Goal: Information Seeking & Learning: Learn about a topic

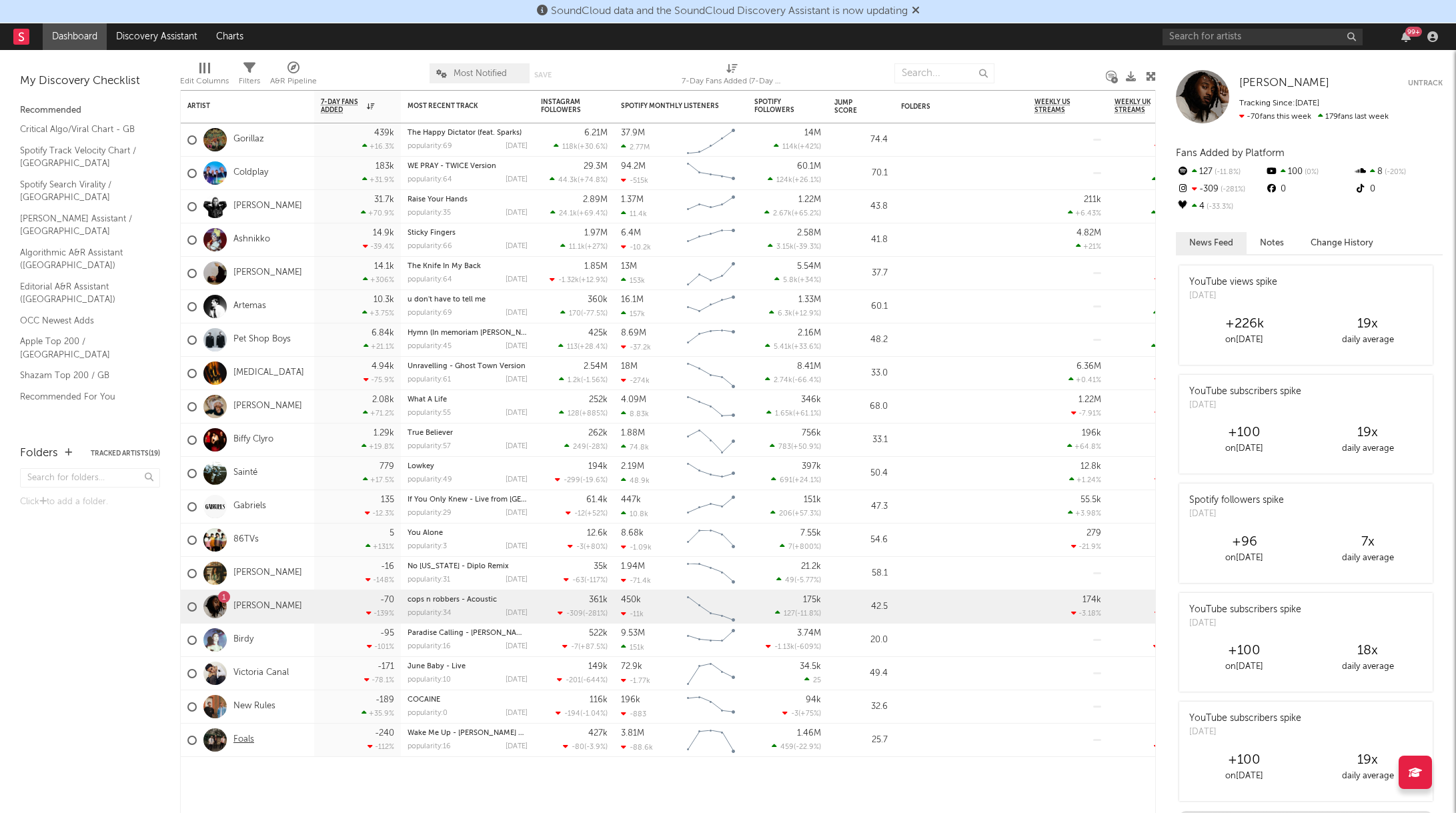
click at [244, 737] on link "Foals" at bounding box center [244, 740] width 21 height 12
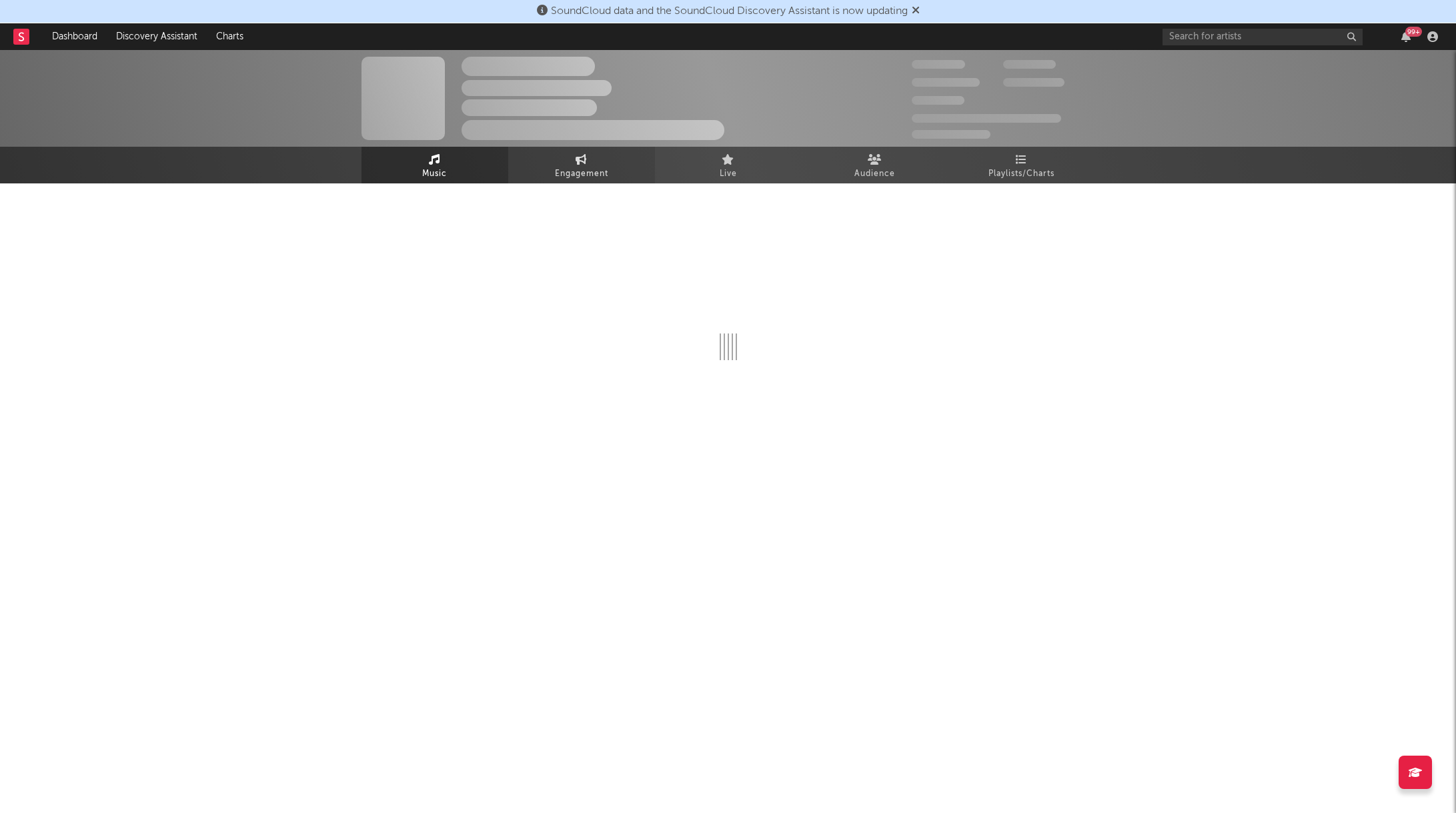
click at [593, 159] on link "Engagement" at bounding box center [581, 165] width 146 height 37
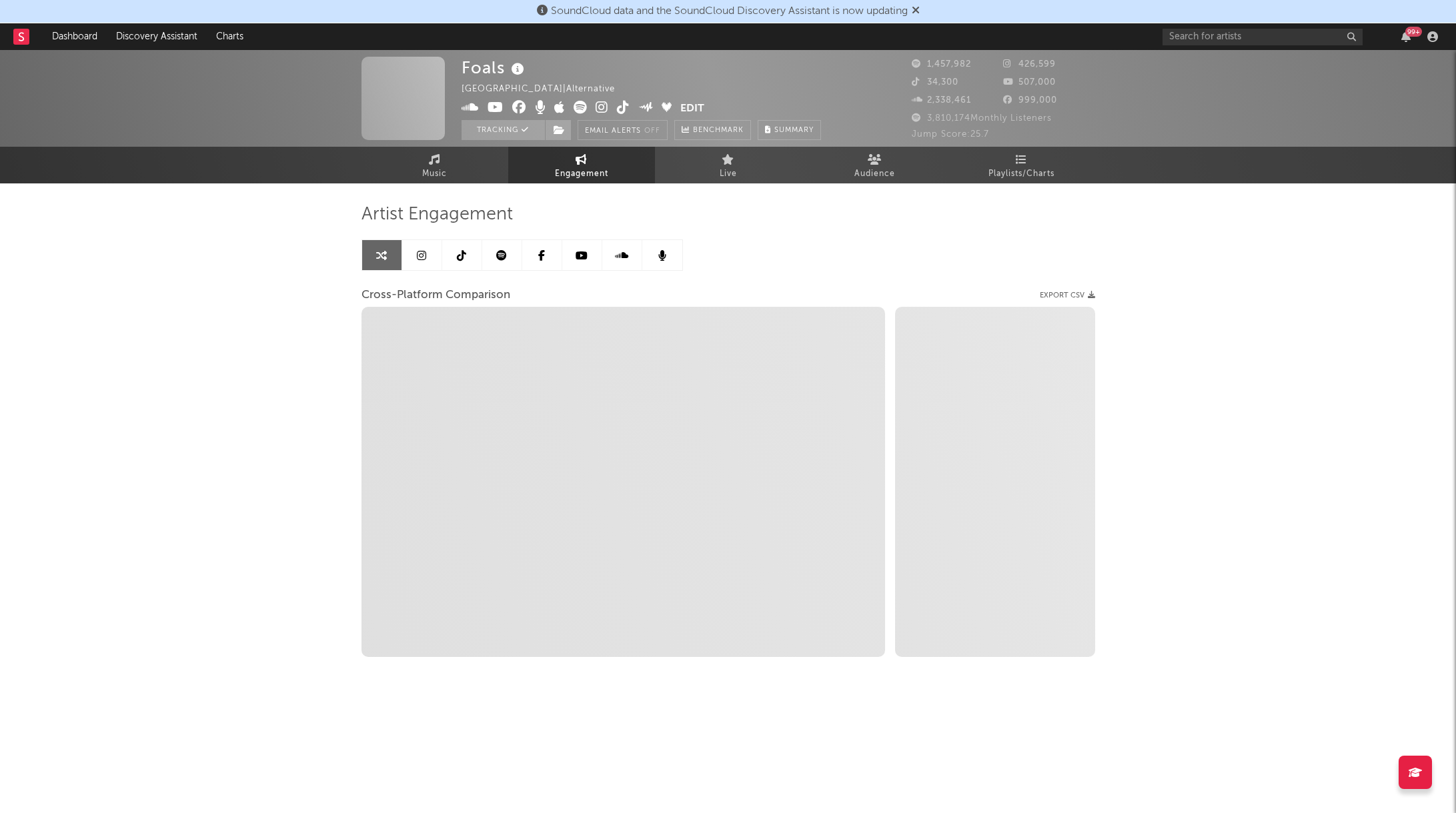
select select "1w"
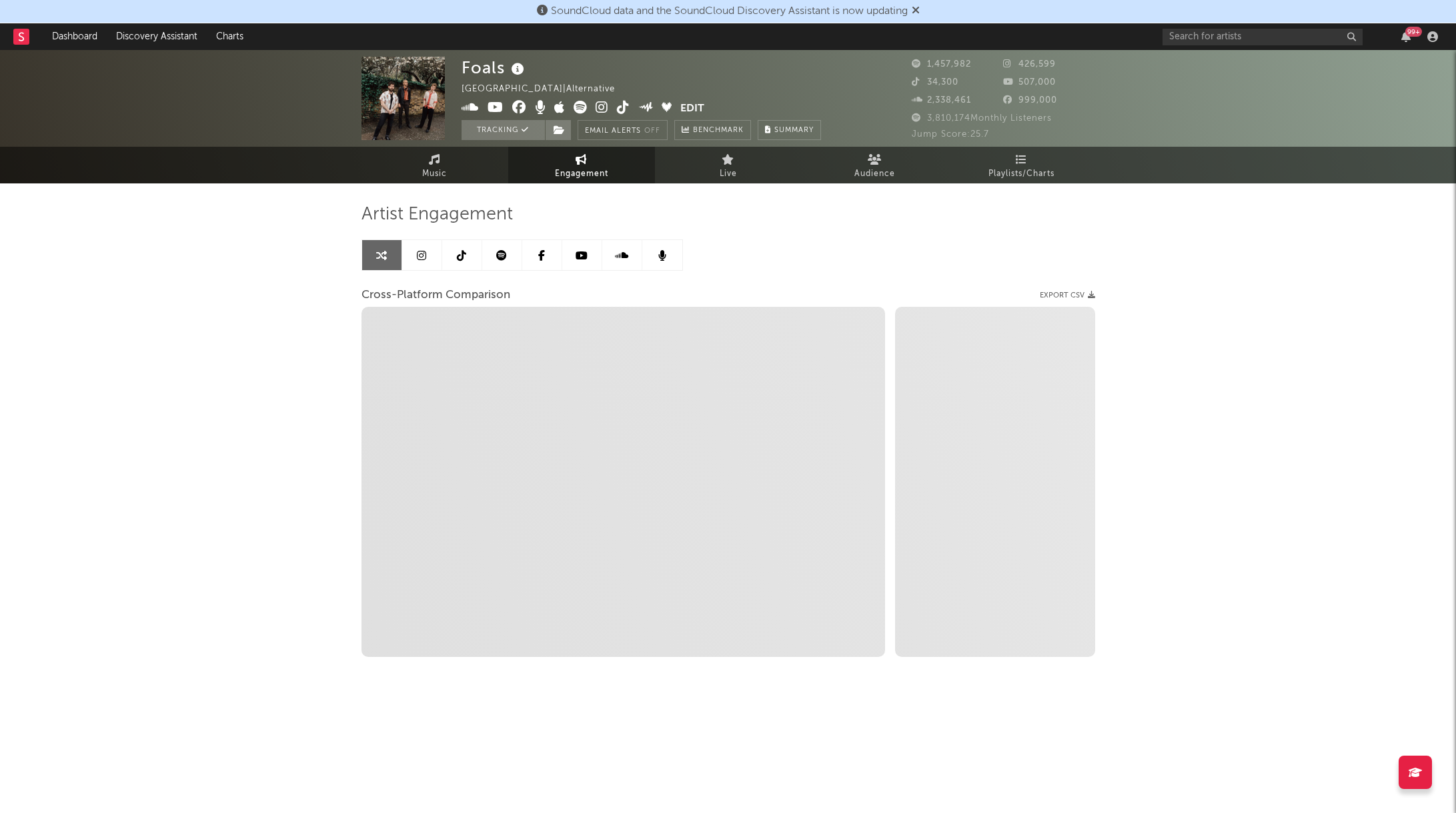
click at [493, 258] on link at bounding box center [502, 255] width 40 height 30
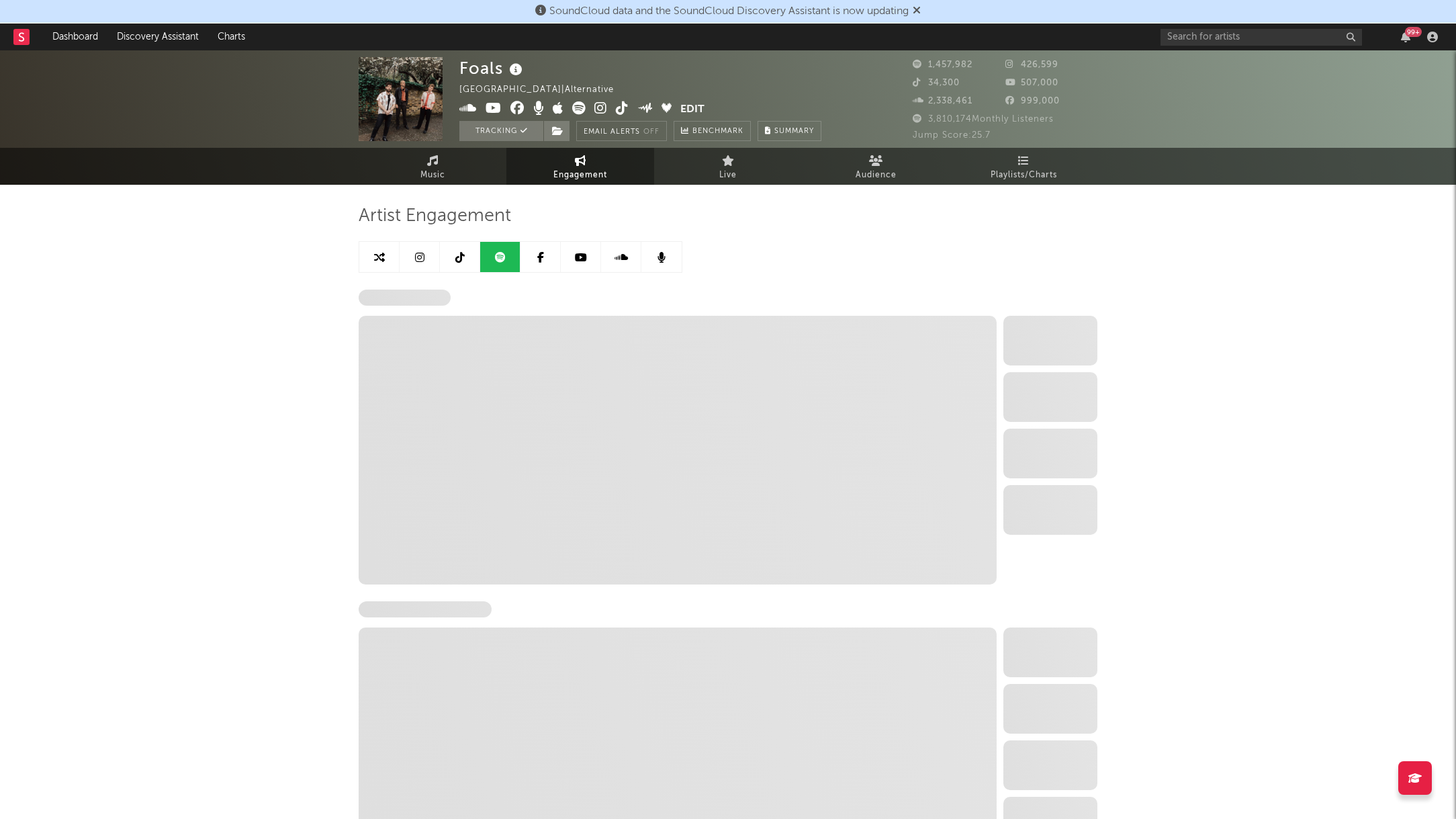
select select "6m"
select select "1w"
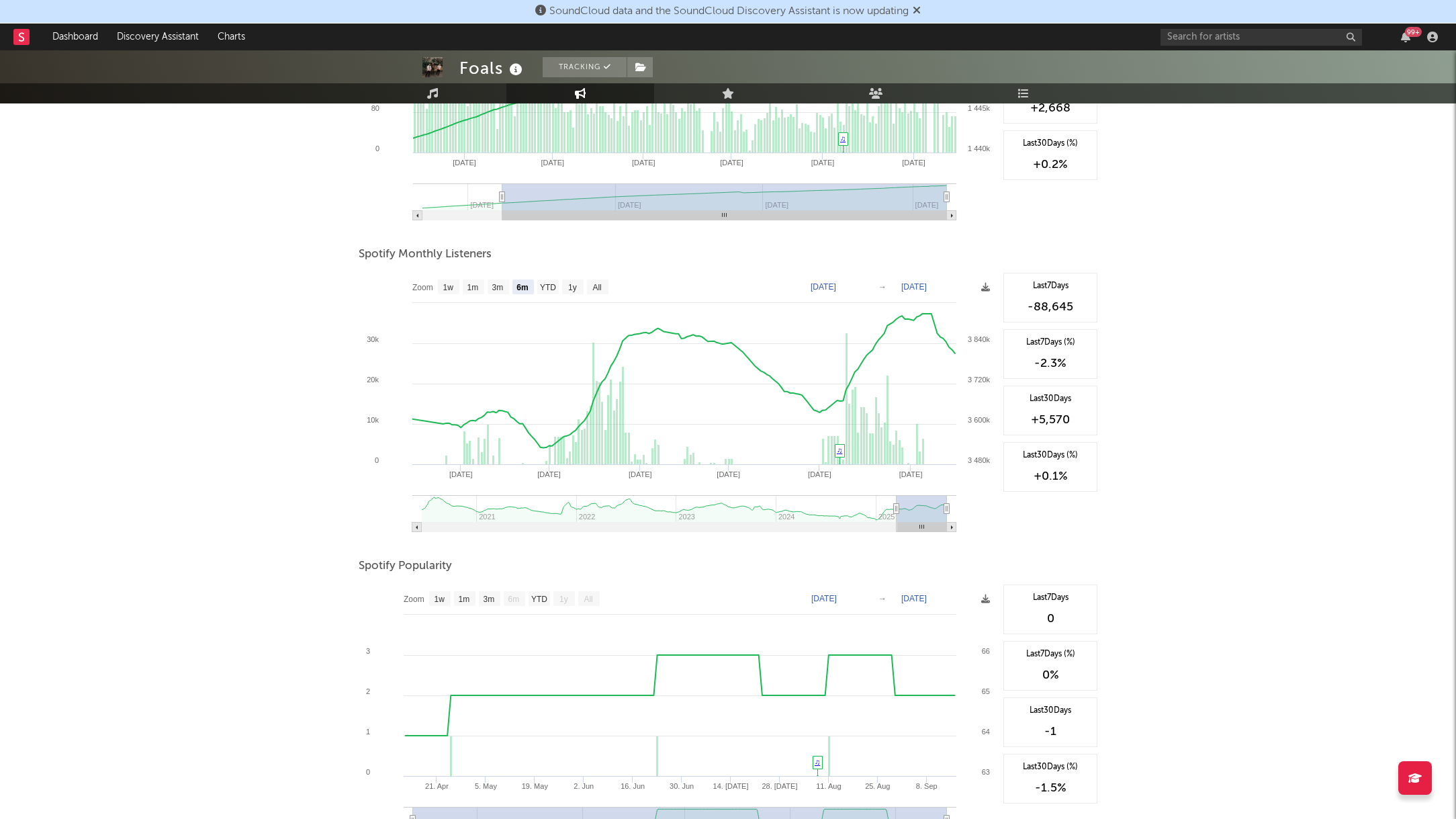
scroll to position [348, 0]
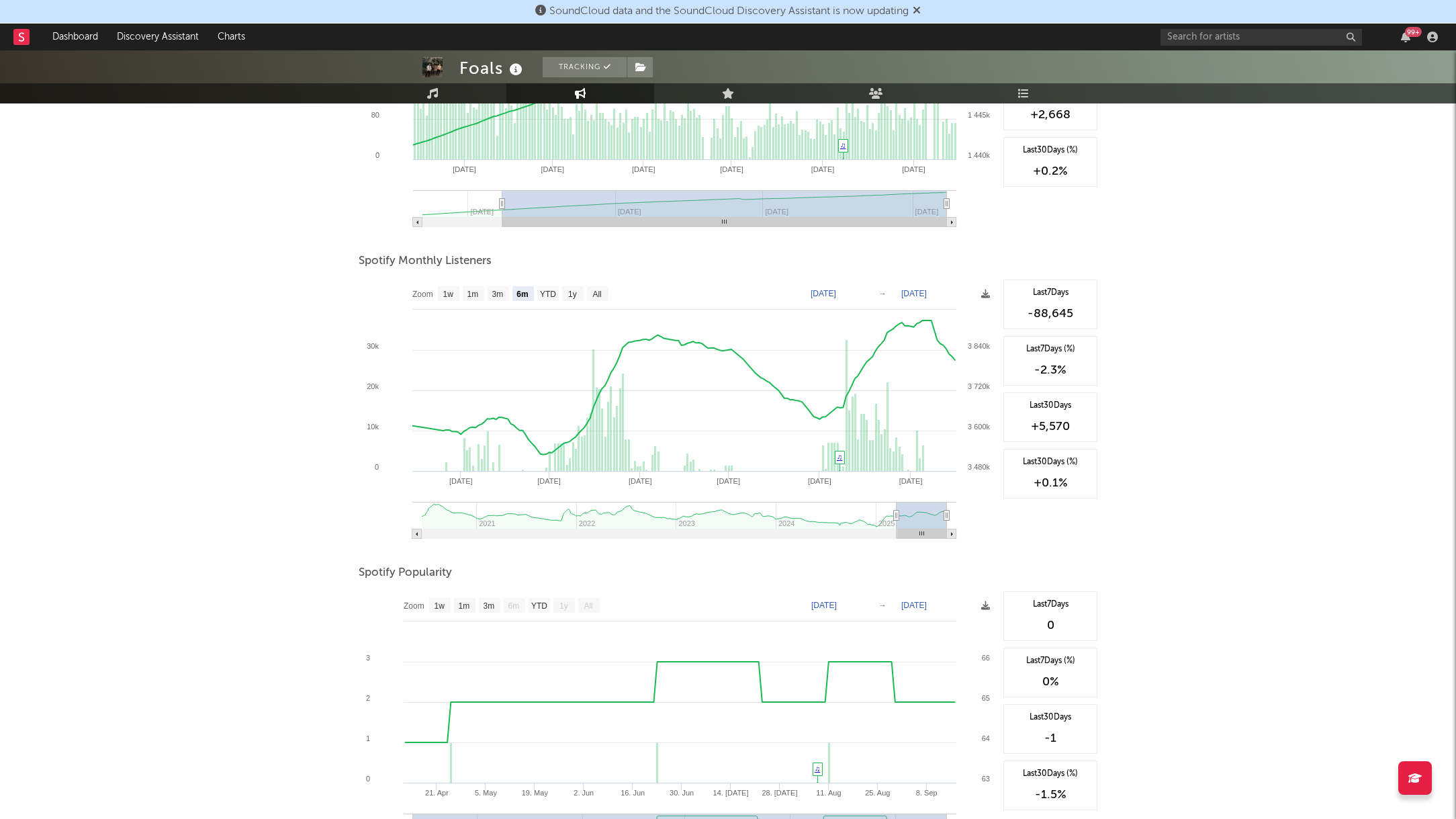
type input "[DATE]"
select select "All"
type input "[DATE]"
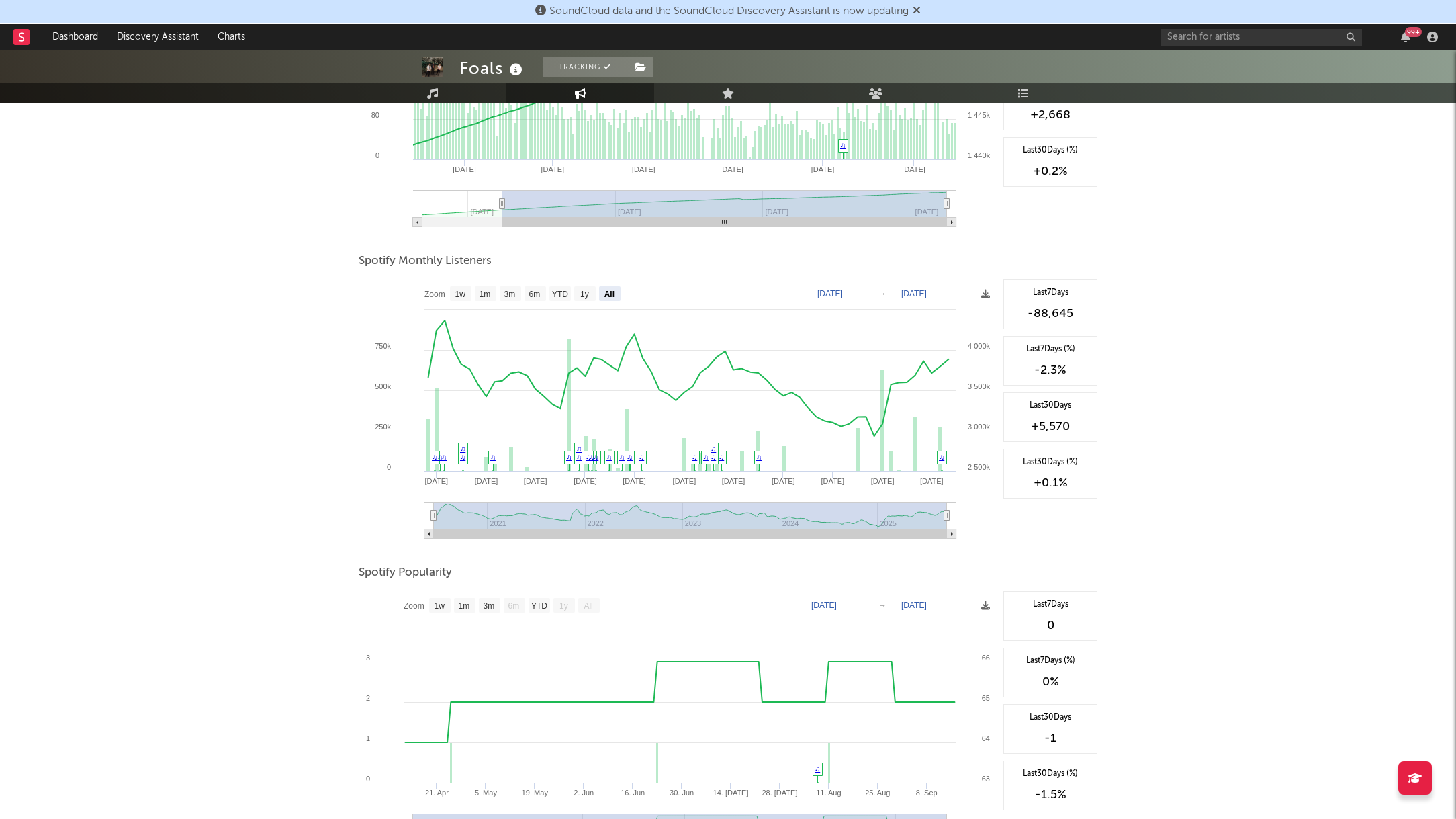
drag, startPoint x: 895, startPoint y: 513, endPoint x: 322, endPoint y: 513, distance: 573.0
click at [322, 513] on div "Foals Tracking [GEOGRAPHIC_DATA] | Alternative Edit Tracking Email Alerts Off B…" at bounding box center [728, 328] width 1456 height 1252
click at [219, 361] on div "Foals Tracking [GEOGRAPHIC_DATA] | Alternative Edit Tracking Email Alerts Off B…" at bounding box center [728, 328] width 1456 height 1252
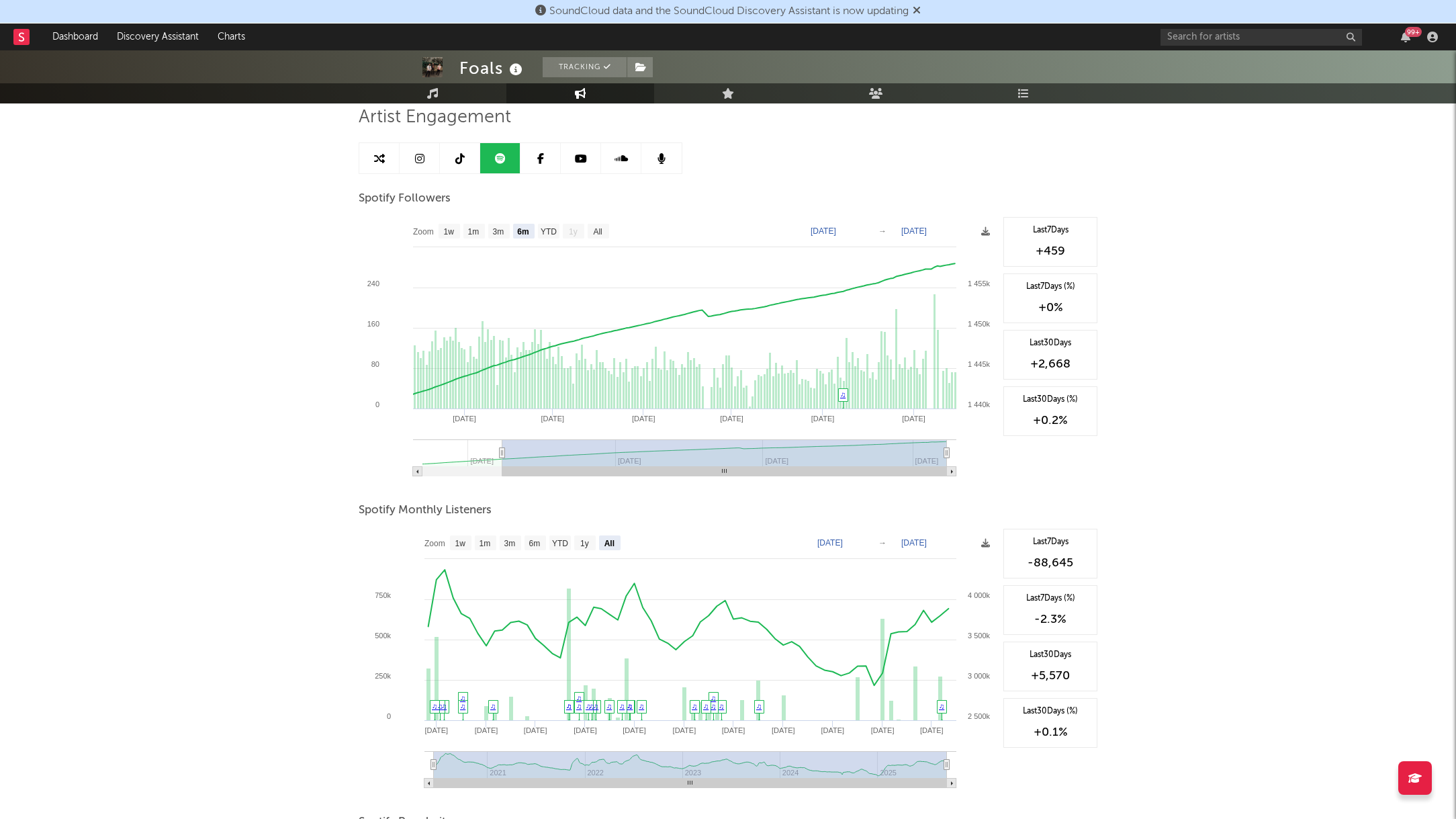
scroll to position [0, 0]
